Goal: Task Accomplishment & Management: Manage account settings

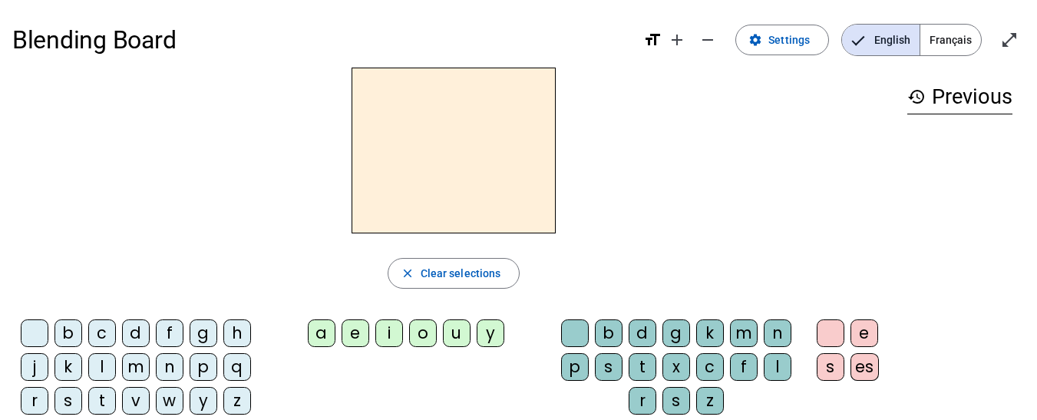
scroll to position [168, 0]
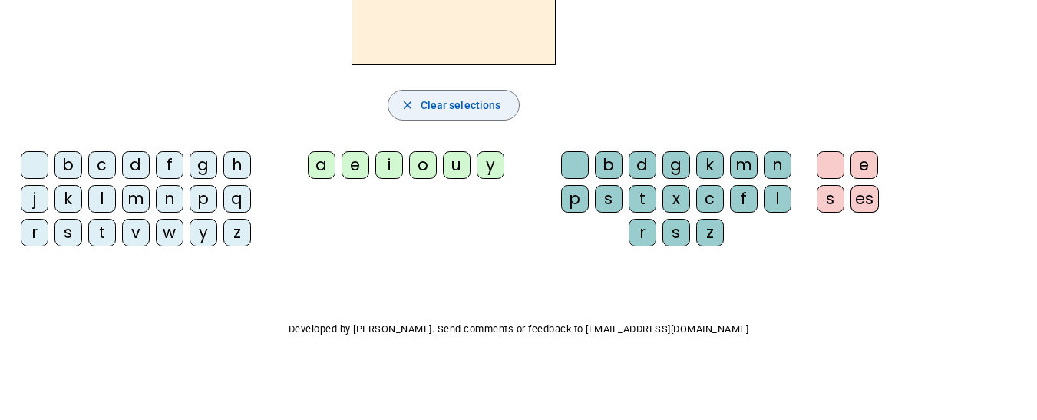
click at [459, 103] on span "Clear selections" at bounding box center [461, 105] width 81 height 18
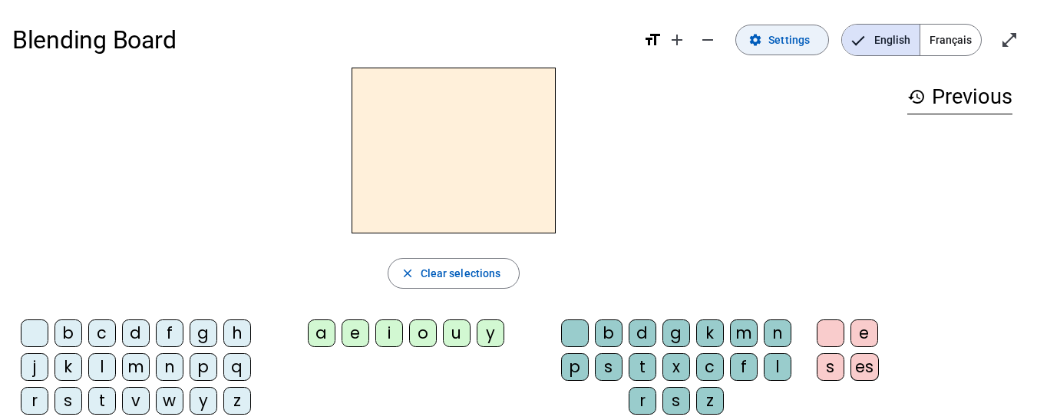
click at [775, 49] on span at bounding box center [782, 39] width 92 height 37
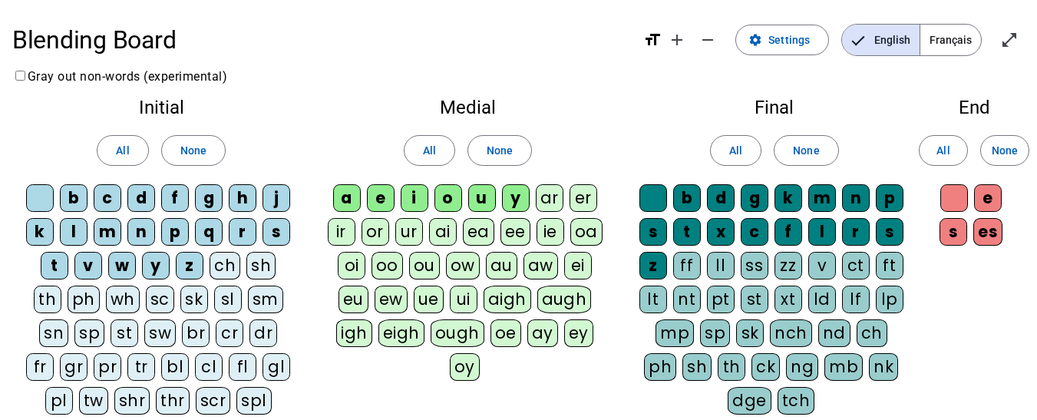
click at [512, 197] on div "y" at bounding box center [516, 198] width 28 height 28
click at [488, 197] on div "u" at bounding box center [482, 198] width 28 height 28
click at [455, 190] on div "o" at bounding box center [449, 198] width 28 height 28
click at [412, 195] on div "i" at bounding box center [415, 198] width 28 height 28
click at [371, 188] on div "e" at bounding box center [381, 198] width 28 height 28
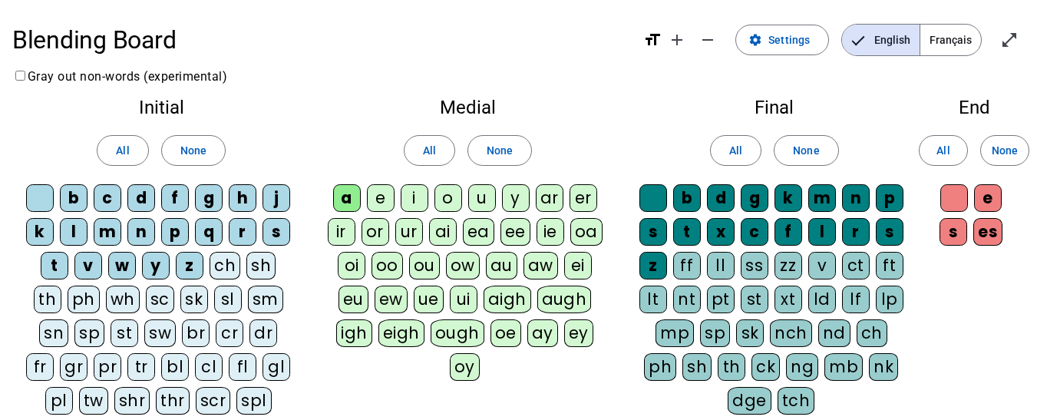
click at [240, 197] on div "h" at bounding box center [243, 198] width 28 height 28
click at [268, 195] on div "j" at bounding box center [277, 198] width 28 height 28
click at [211, 230] on div "q" at bounding box center [209, 232] width 28 height 28
click at [241, 228] on div "r" at bounding box center [243, 232] width 28 height 28
click at [142, 270] on div "y" at bounding box center [156, 266] width 28 height 28
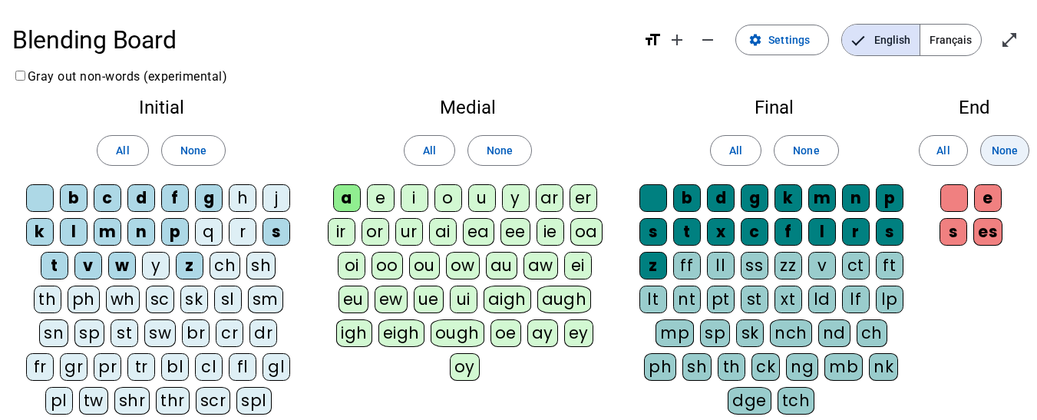
click at [1007, 149] on span "None" at bounding box center [1005, 150] width 26 height 18
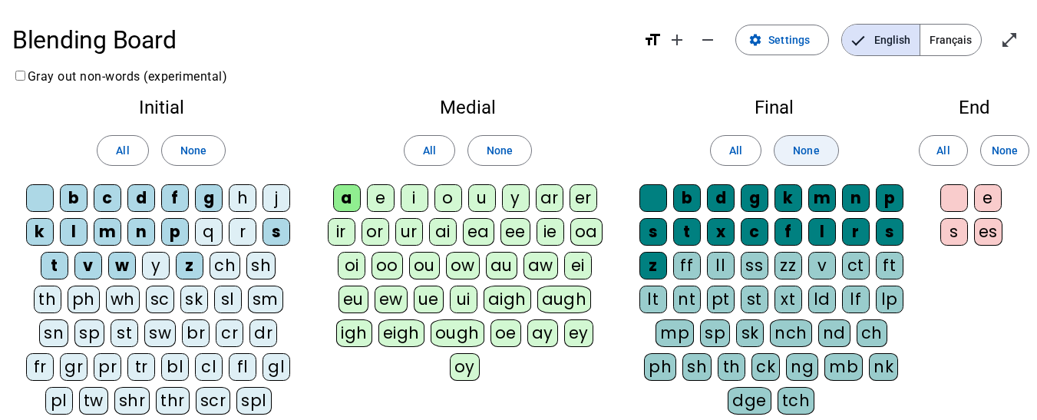
click at [810, 142] on span "None" at bounding box center [806, 150] width 26 height 18
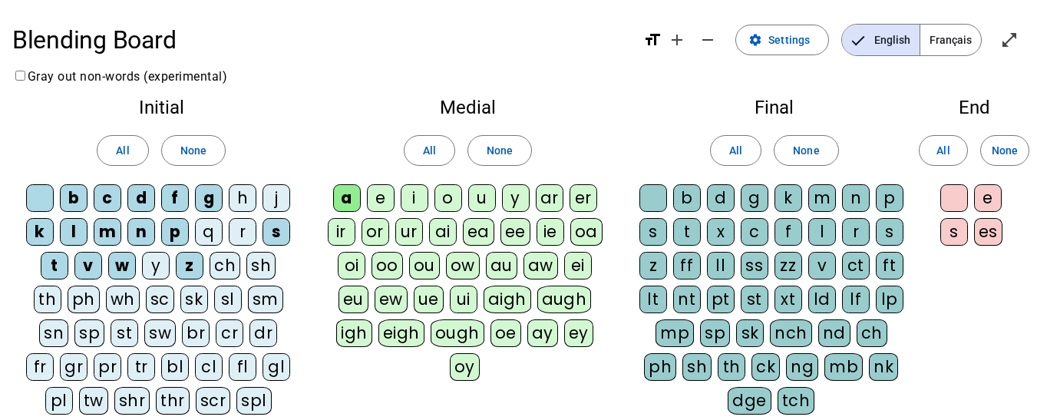
scroll to position [239, 0]
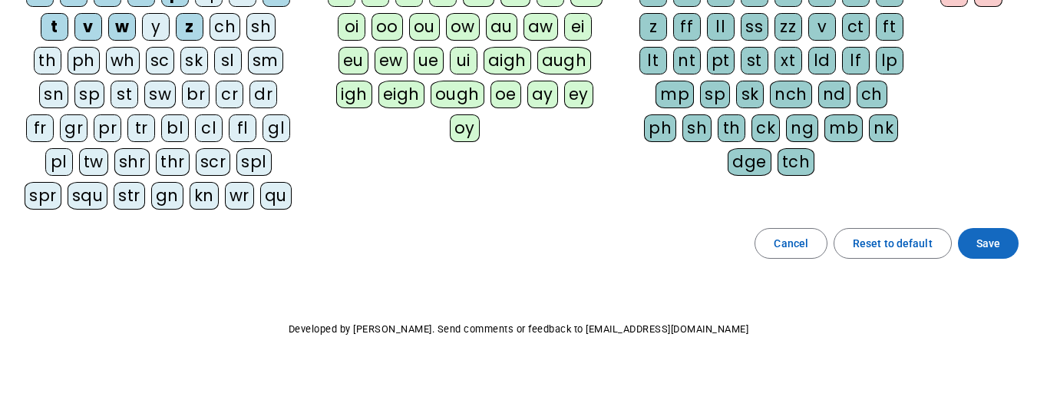
click at [982, 247] on span "Save" at bounding box center [989, 243] width 24 height 18
